Goal: Information Seeking & Learning: Understand process/instructions

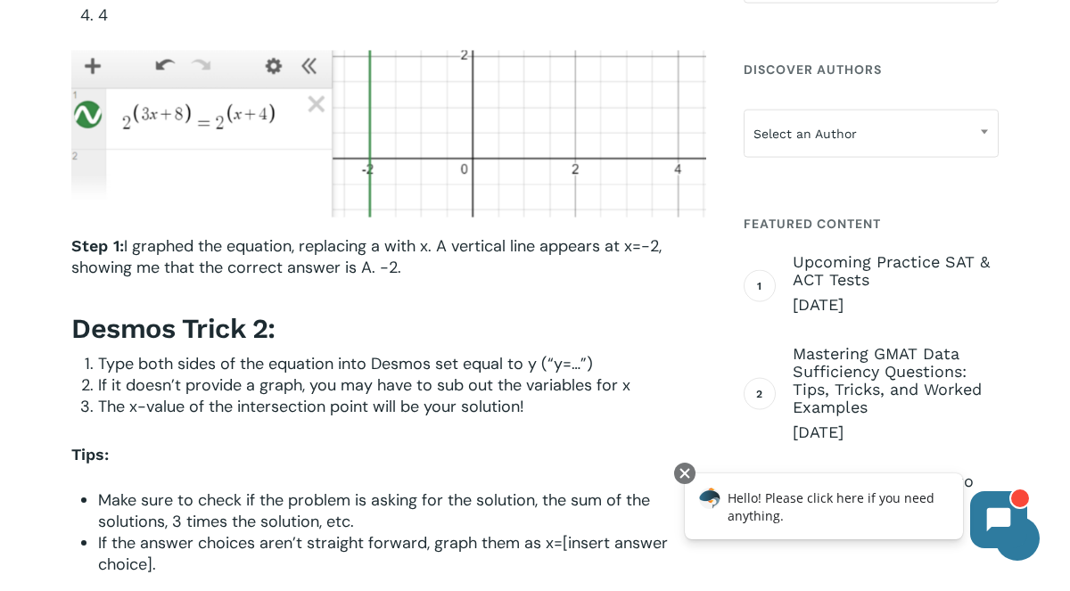
scroll to position [1701, 0]
click at [402, 268] on p "Step 1: I graphed the equation, replacing a with x. A vertical line appears at …" at bounding box center [388, 267] width 635 height 67
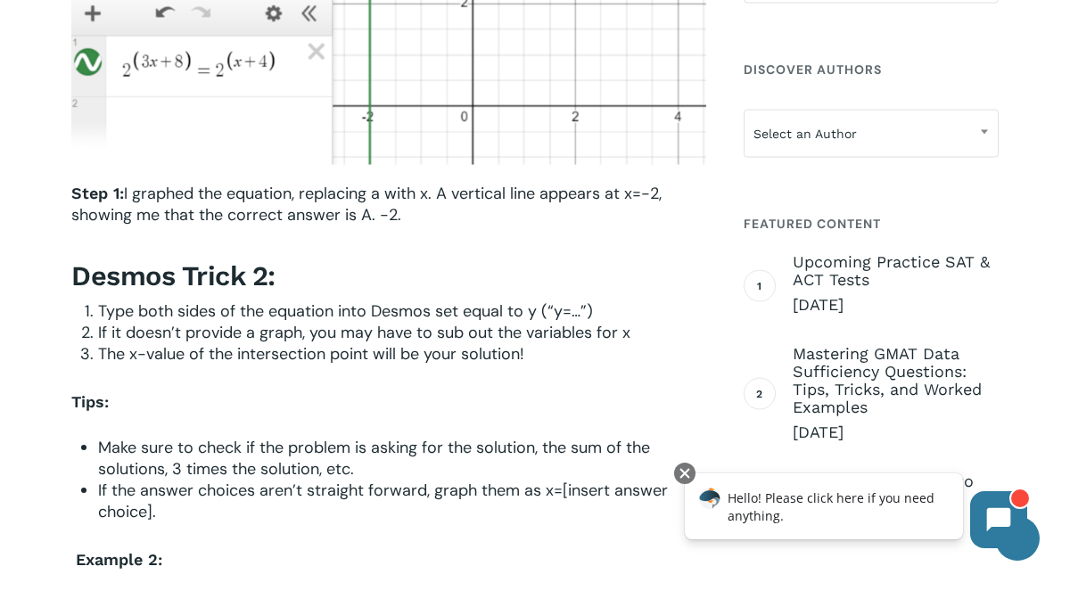
scroll to position [1757, 0]
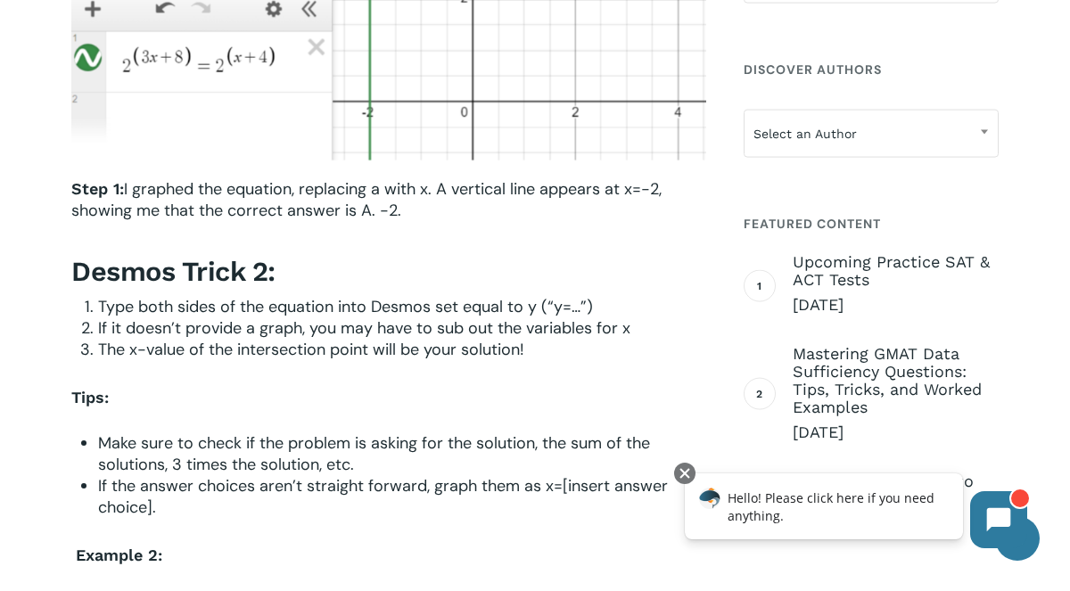
click at [373, 289] on h3 "Desmos Trick 2:" at bounding box center [388, 271] width 635 height 35
click at [376, 301] on span "Type both sides of the equation into Desmos set equal to y (“y=…”)" at bounding box center [345, 306] width 495 height 21
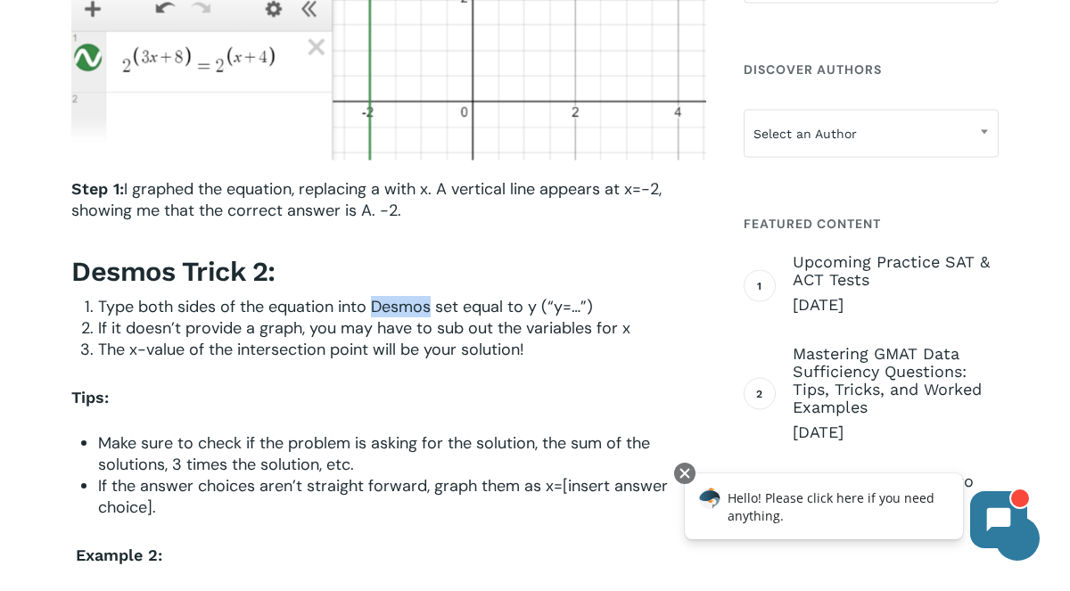
click at [376, 301] on span "Type both sides of the equation into Desmos set equal to y (“y=…”)" at bounding box center [345, 306] width 495 height 21
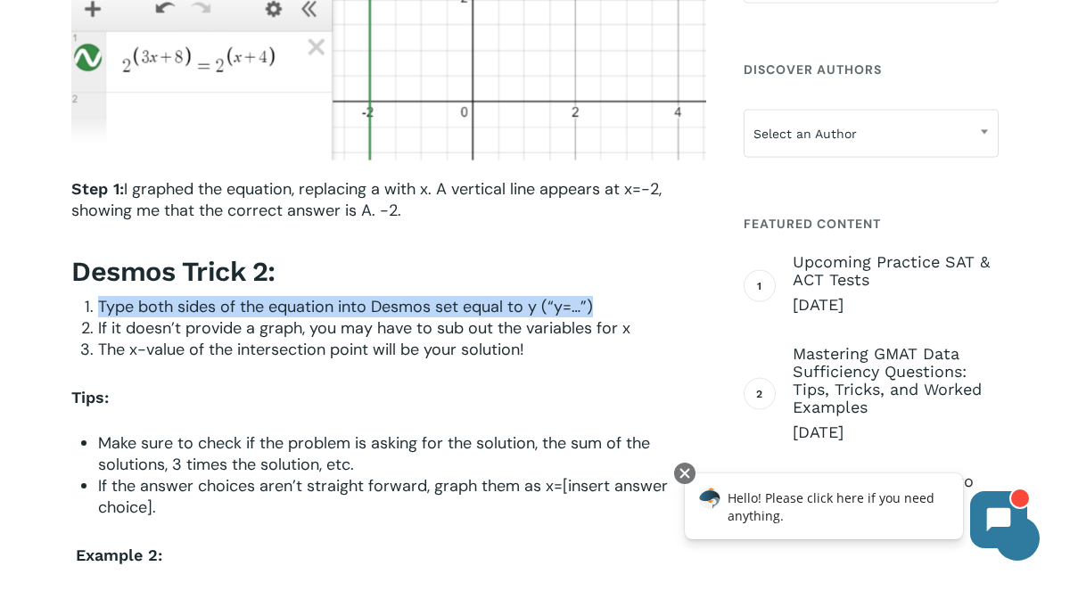
click at [385, 366] on div "Step 1: I graphed the equation, replacing a with x. A vertical line appears at …" at bounding box center [388, 520] width 635 height 685
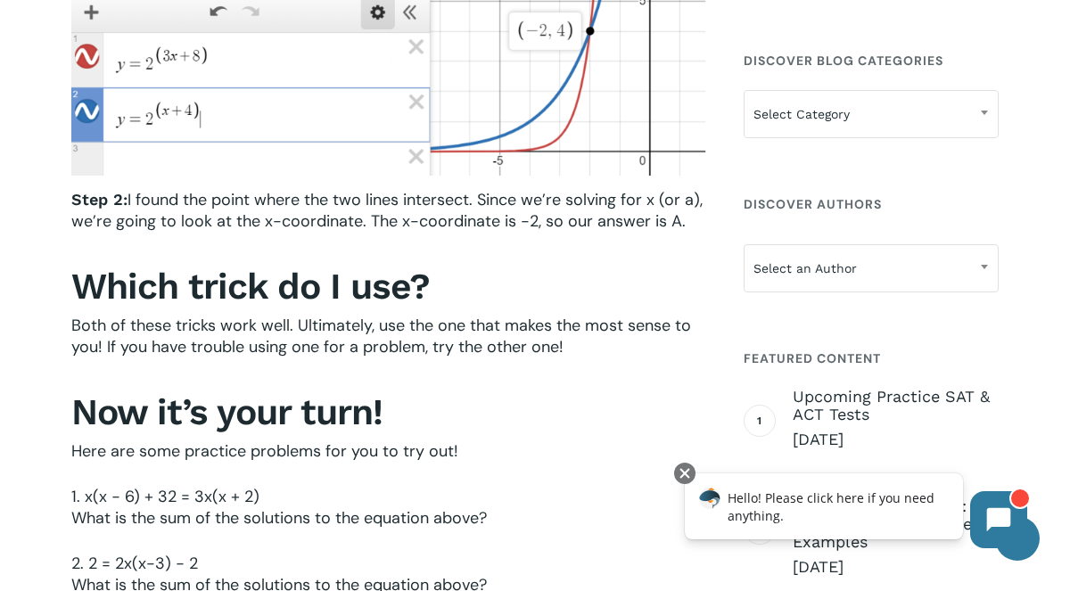
scroll to position [2927, 0]
